Goal: Task Accomplishment & Management: Manage account settings

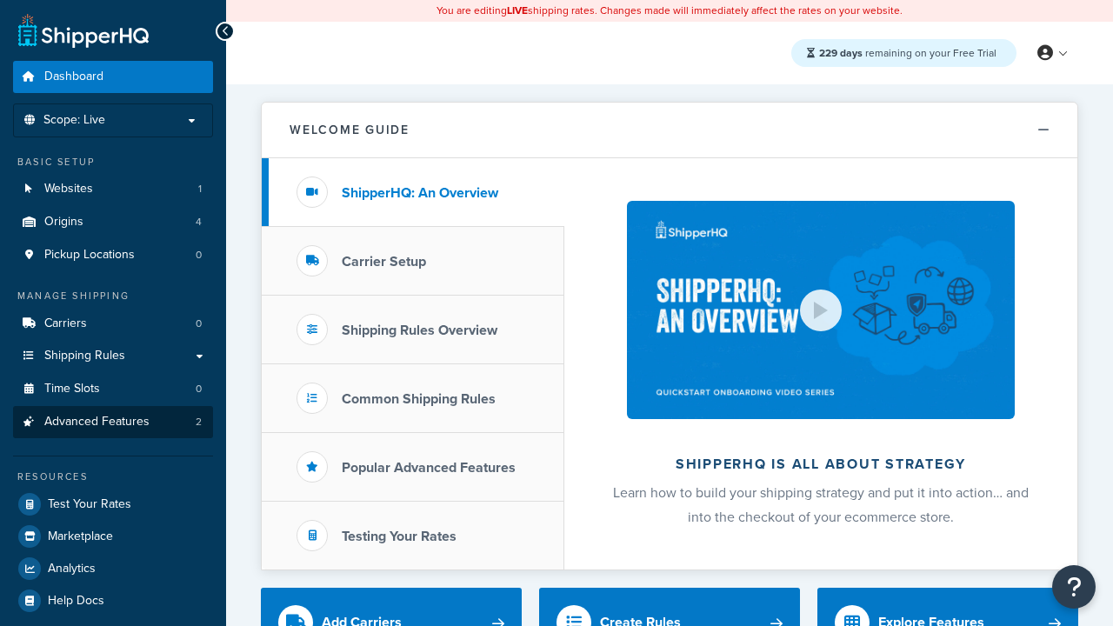
click at [113, 422] on span "Advanced Features" at bounding box center [96, 422] width 105 height 15
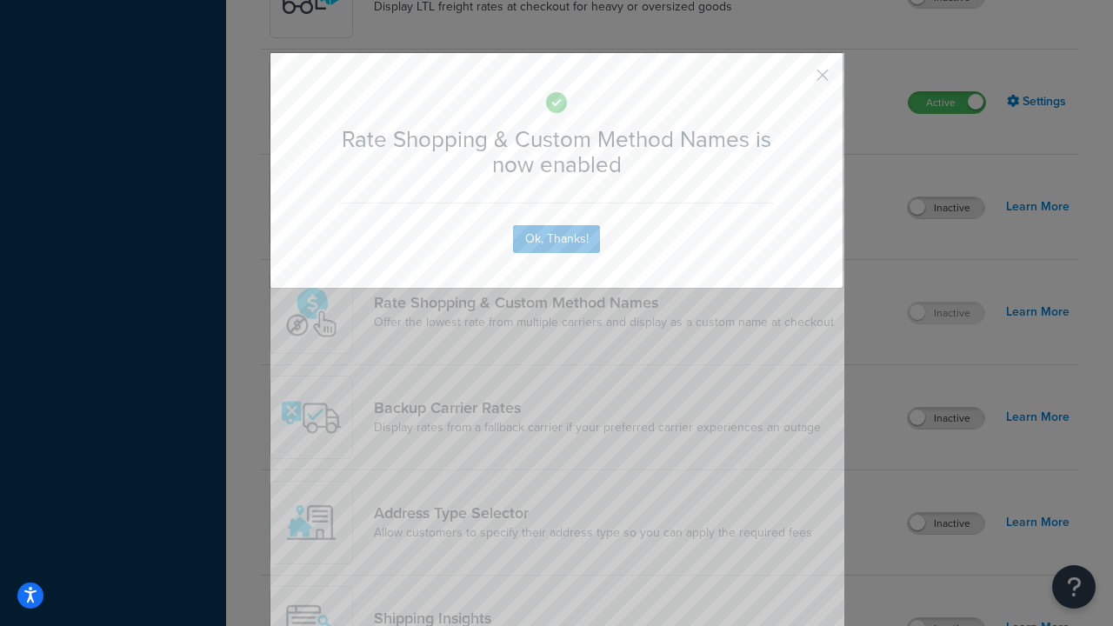
click at [797, 79] on button "button" at bounding box center [797, 81] width 4 height 4
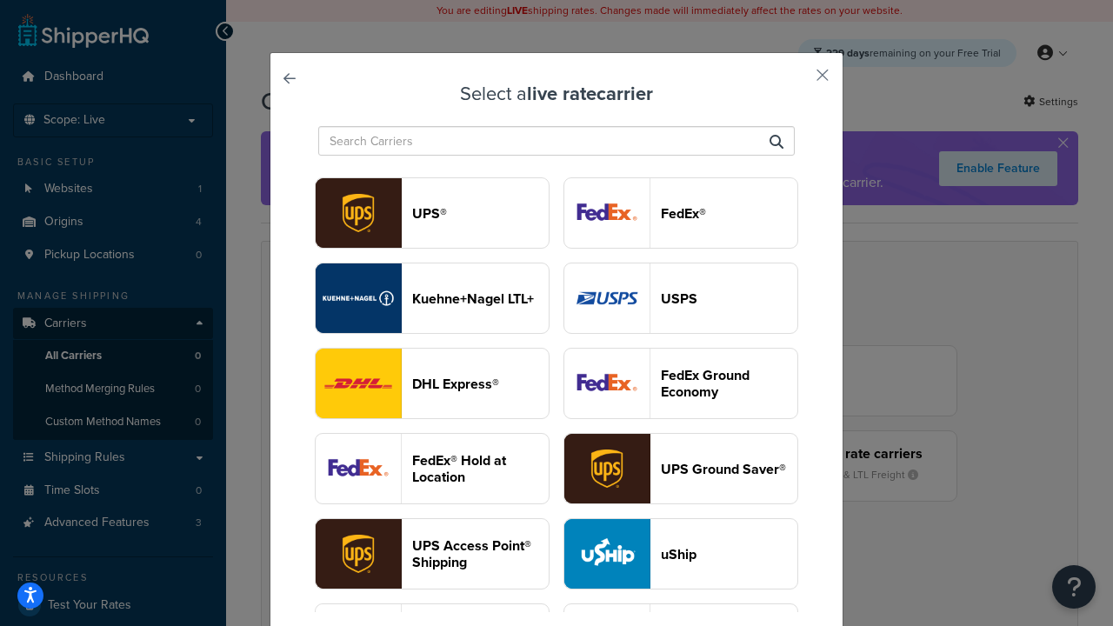
click at [681, 298] on header "USPS" at bounding box center [729, 298] width 137 height 17
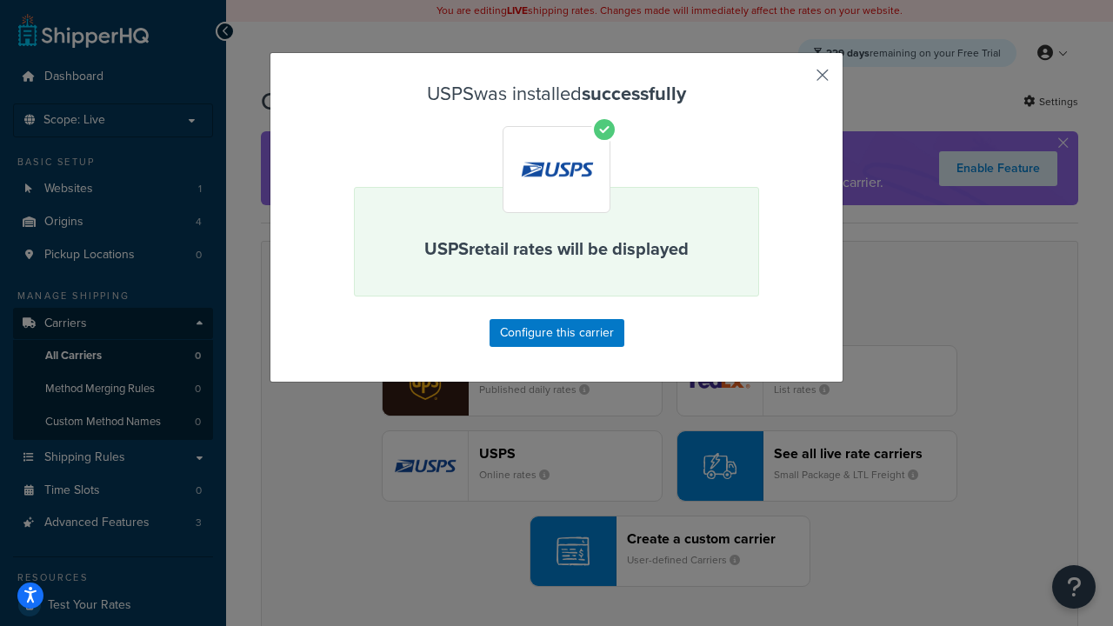
click at [797, 81] on button "button" at bounding box center [797, 81] width 4 height 4
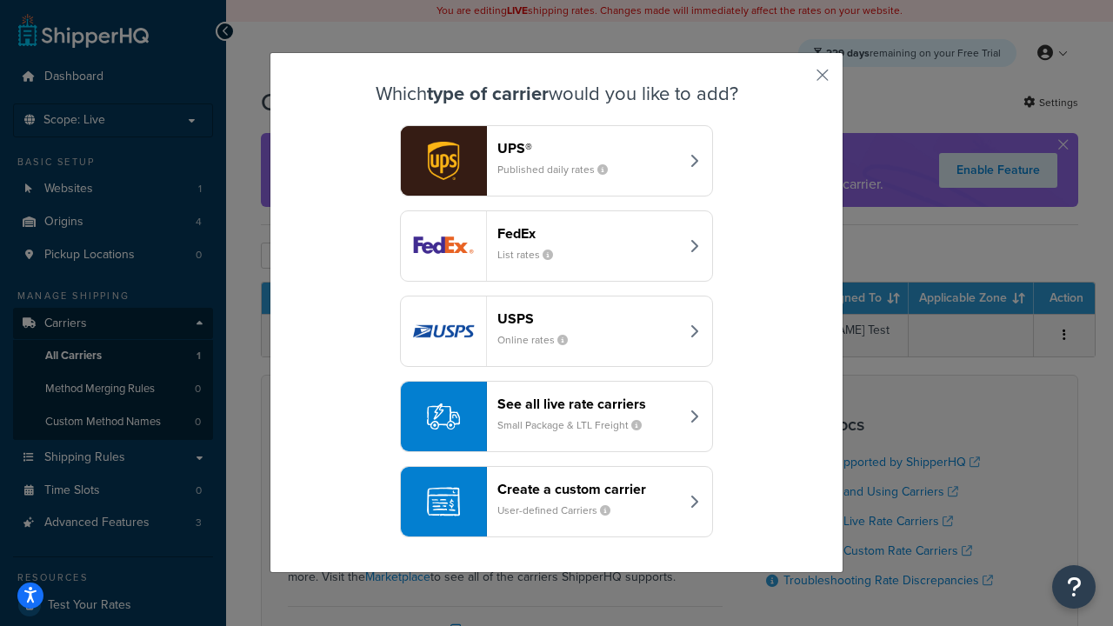
click at [557, 417] on div "See all live rate carriers Small Package & LTL Freight" at bounding box center [588, 417] width 182 height 42
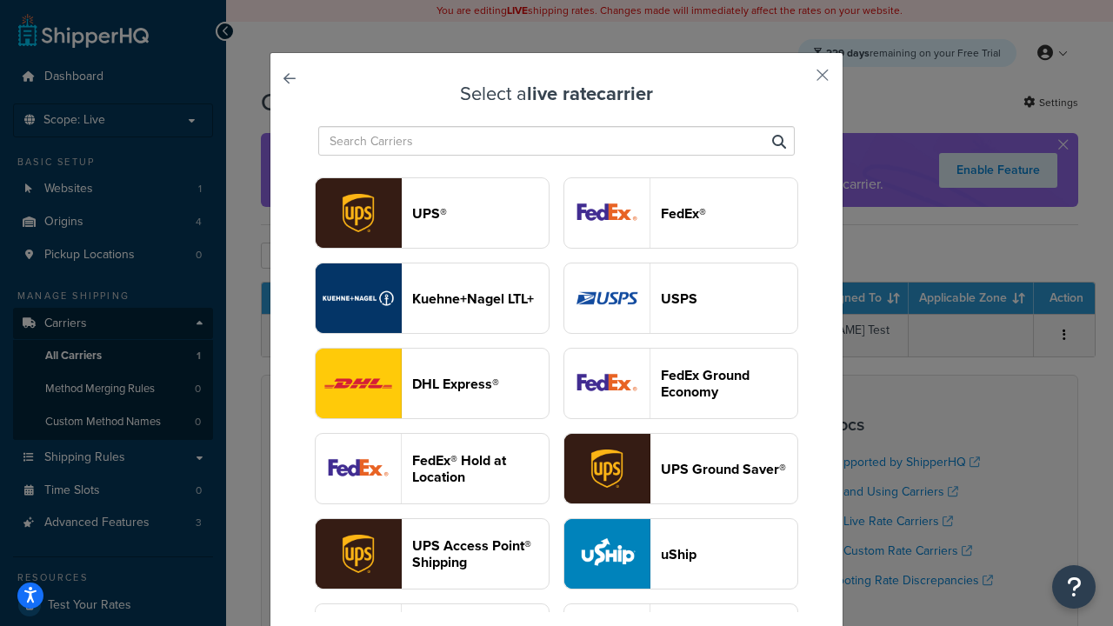
click at [681, 213] on header "FedEx®" at bounding box center [729, 213] width 137 height 17
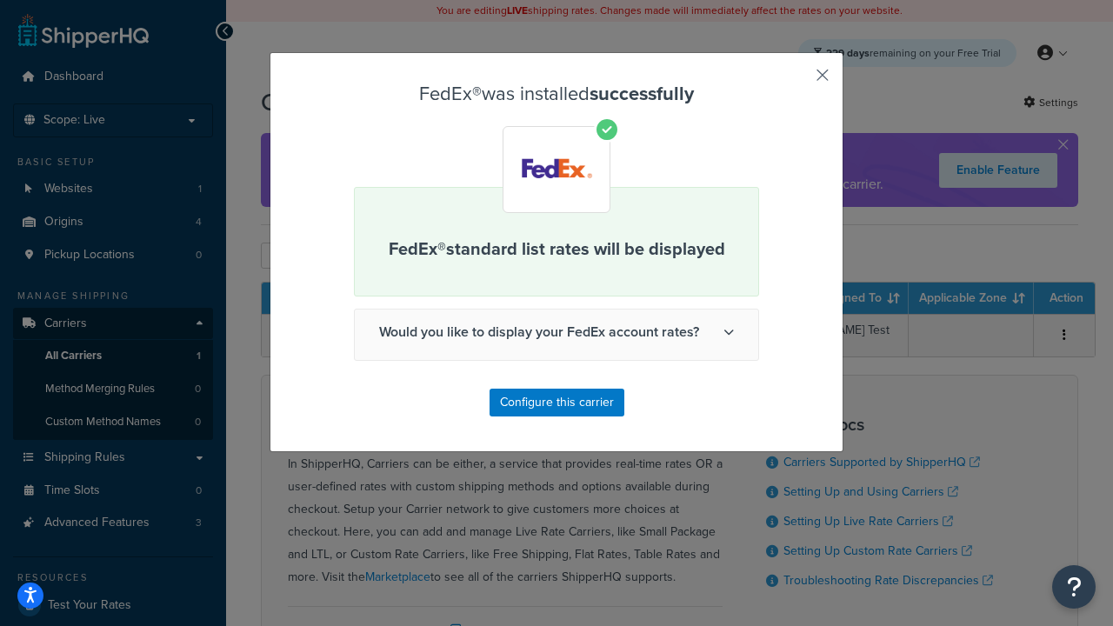
click at [797, 81] on button "button" at bounding box center [797, 81] width 4 height 4
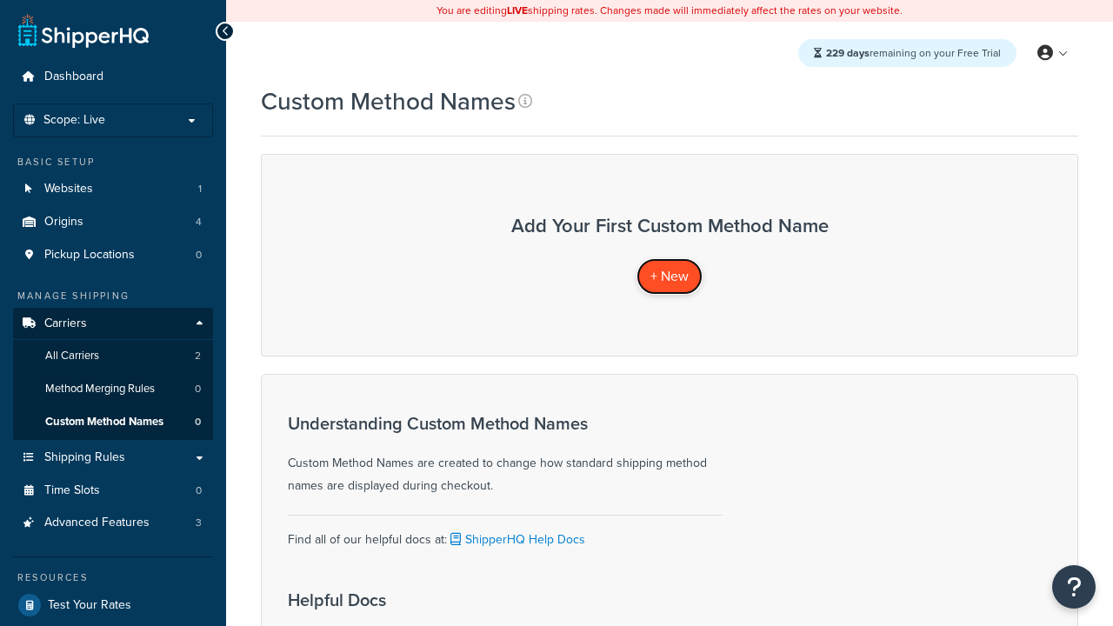
click at [670, 276] on span "+ New" at bounding box center [669, 276] width 38 height 20
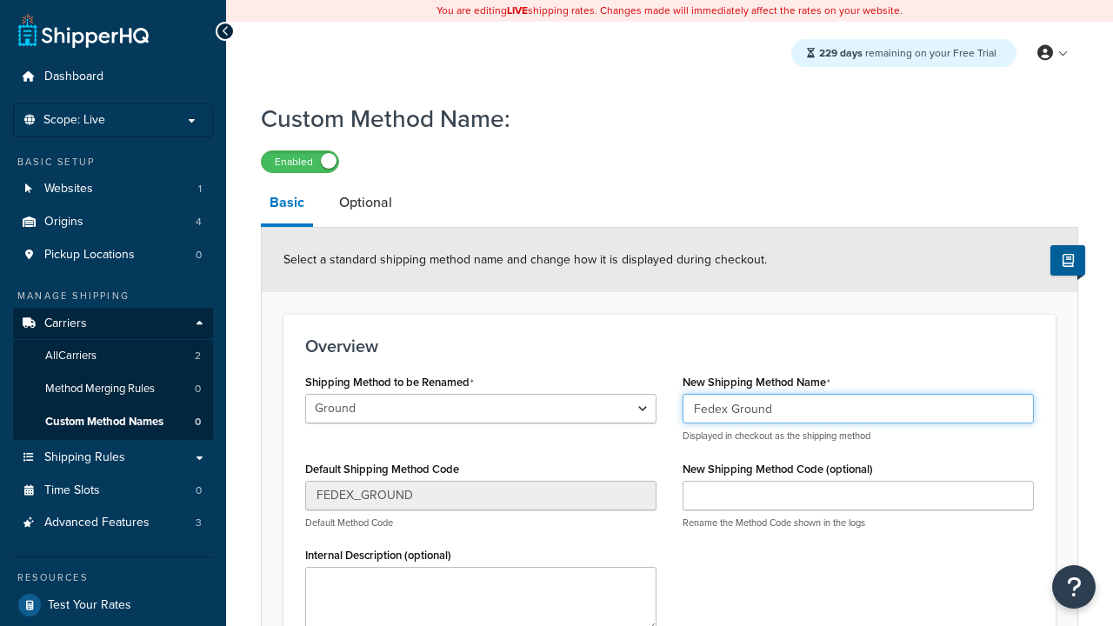
type input "Fedex Ground"
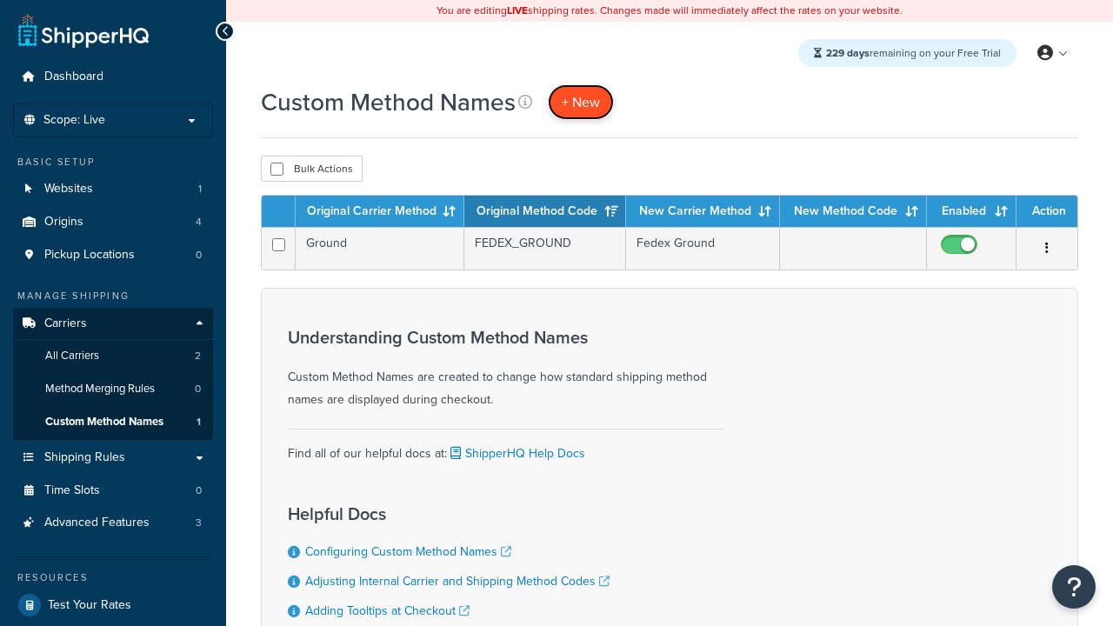
click at [581, 102] on span "+ New" at bounding box center [581, 102] width 38 height 20
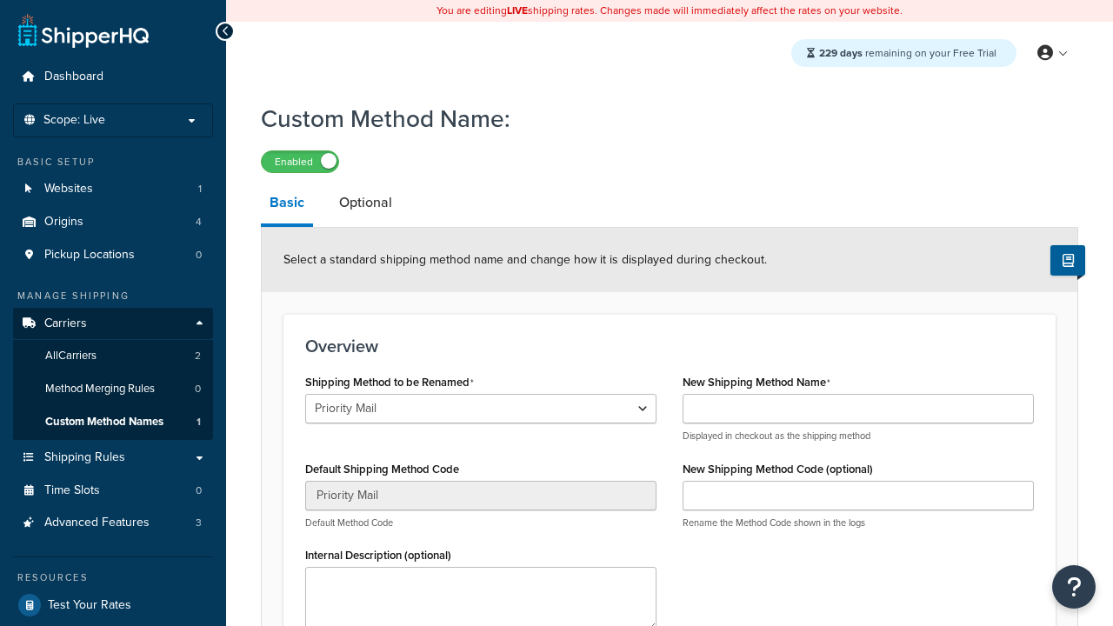
select select "710703"
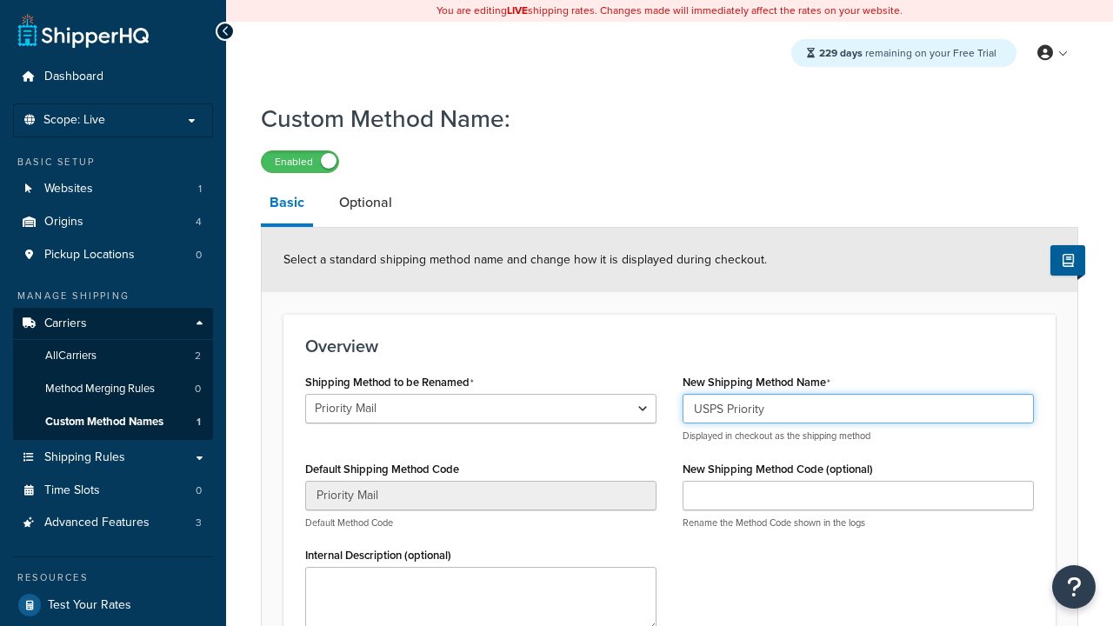
type input "USPS Priority"
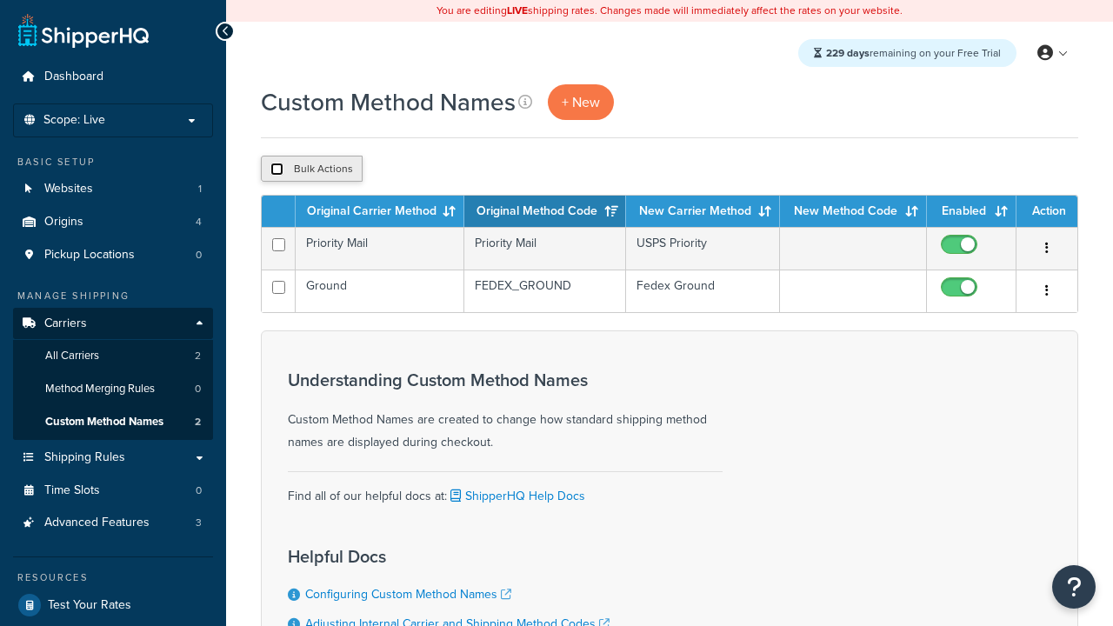
click at [277, 170] on input "checkbox" at bounding box center [276, 169] width 13 height 13
checkbox input "true"
click at [0, 0] on button "Duplicate" at bounding box center [0, 0] width 0 height 0
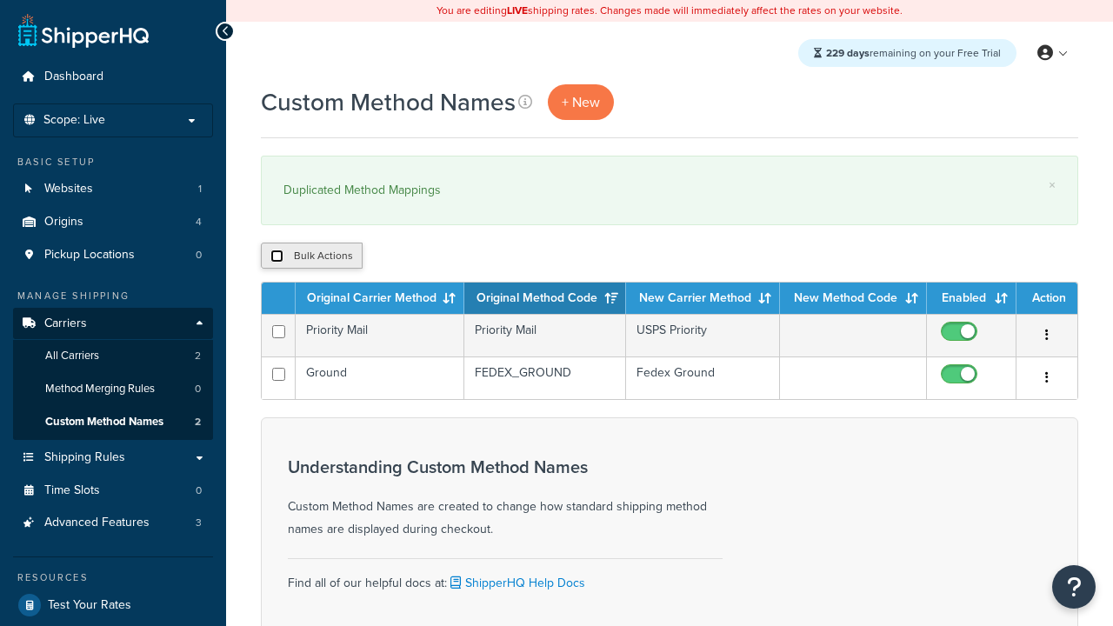
click at [277, 257] on input "checkbox" at bounding box center [276, 256] width 13 height 13
checkbox input "true"
click at [0, 0] on button "Delete" at bounding box center [0, 0] width 0 height 0
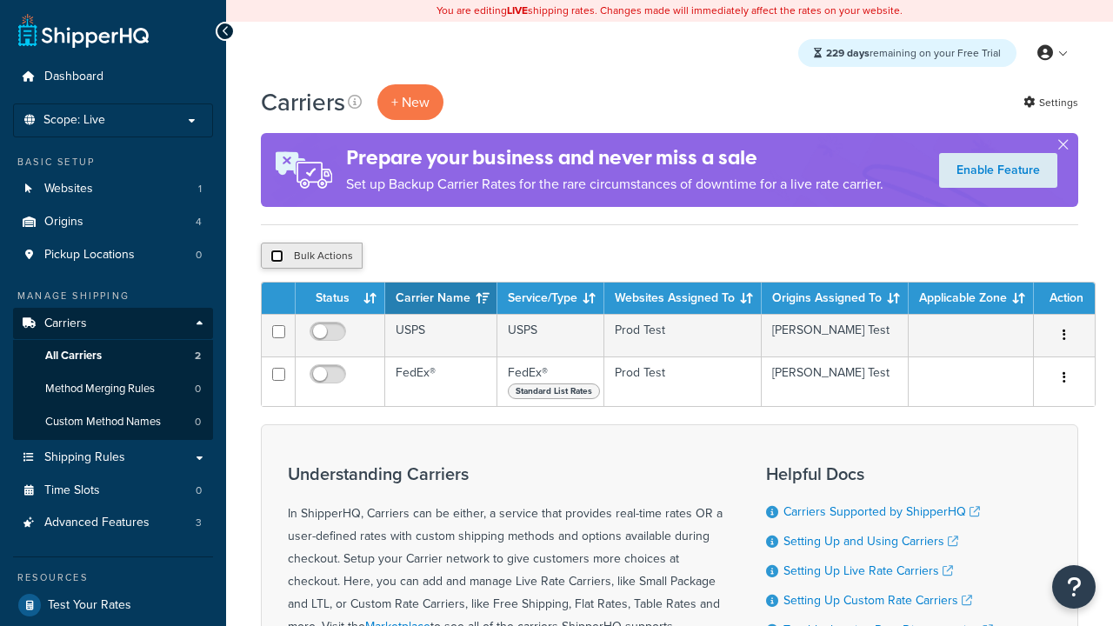
click at [277, 257] on input "checkbox" at bounding box center [276, 256] width 13 height 13
checkbox input "true"
click at [0, 0] on button "Delete" at bounding box center [0, 0] width 0 height 0
